Goal: Task Accomplishment & Management: Complete application form

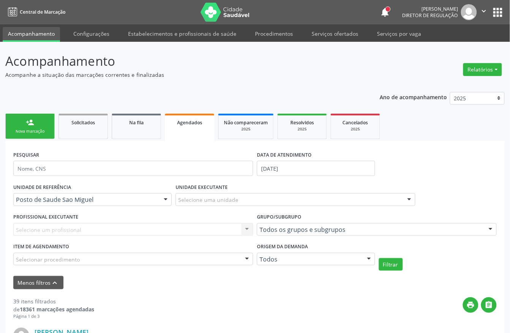
click at [22, 134] on div "Nova marcação" at bounding box center [30, 132] width 38 height 6
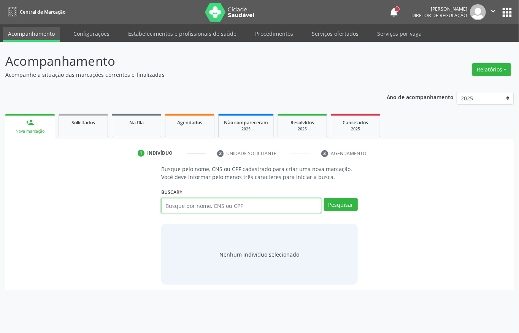
click at [211, 211] on input "text" at bounding box center [241, 205] width 160 height 15
type input "[PERSON_NAME] ser"
click at [218, 202] on input "[PERSON_NAME] ser" at bounding box center [241, 205] width 160 height 15
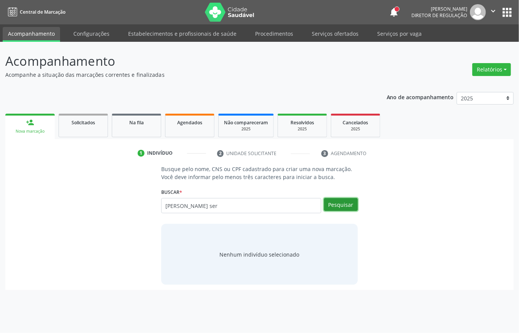
click at [335, 203] on button "Pesquisar" at bounding box center [341, 204] width 34 height 13
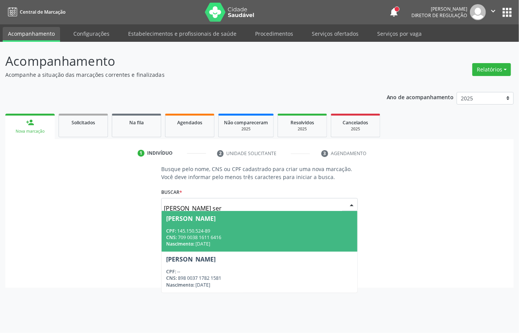
click at [203, 238] on div "CNS: 709 0038 1611 6416" at bounding box center [259, 237] width 187 height 6
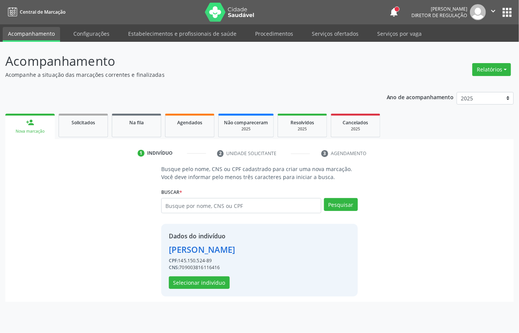
click at [188, 270] on div "CNS: 709003816116416" at bounding box center [202, 267] width 67 height 7
copy div "709003816116416"
click at [195, 208] on input "text" at bounding box center [241, 205] width 160 height 15
type input "[PERSON_NAME]"
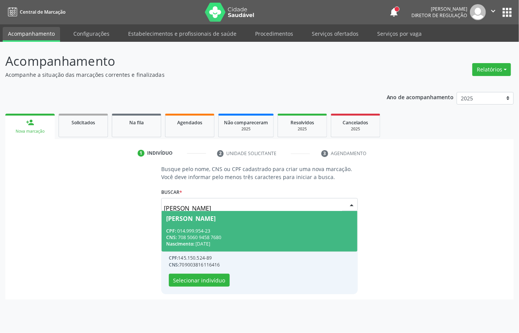
click at [187, 222] on span "[PERSON_NAME] CPF: 014.999.954-23 CNS: 708 5060 9458 7680 Nascimento: [DATE]" at bounding box center [260, 231] width 196 height 41
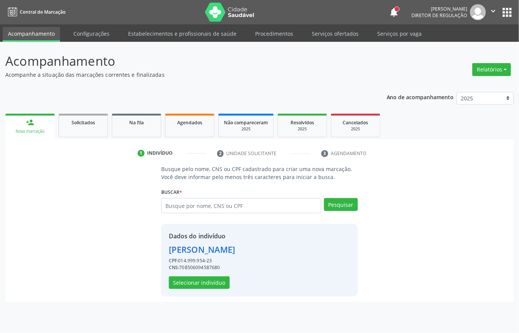
click at [200, 270] on div "CNS: 708506094587680" at bounding box center [202, 267] width 67 height 7
copy div "708506094587680"
click at [195, 205] on input "text" at bounding box center [241, 205] width 160 height 15
type input "[DEMOGRAPHIC_DATA]"
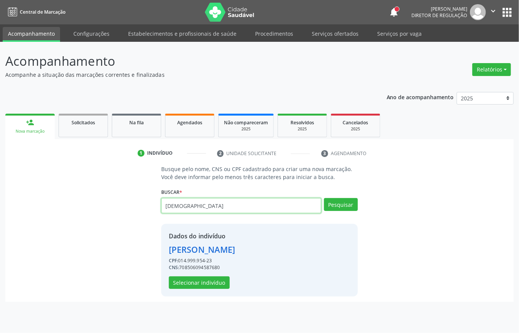
type input "[DEMOGRAPHIC_DATA]"
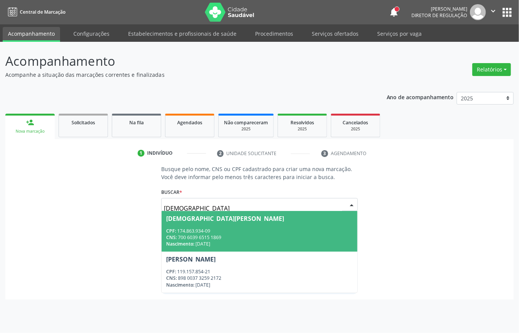
click at [188, 234] on div "CNS: 700 6039 6515 1869" at bounding box center [259, 237] width 187 height 6
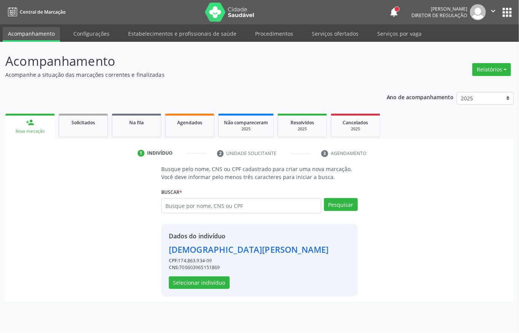
click at [205, 266] on div "CNS: 700603965151869" at bounding box center [249, 267] width 160 height 7
copy div "700603965151869"
